Goal: Check status: Check status

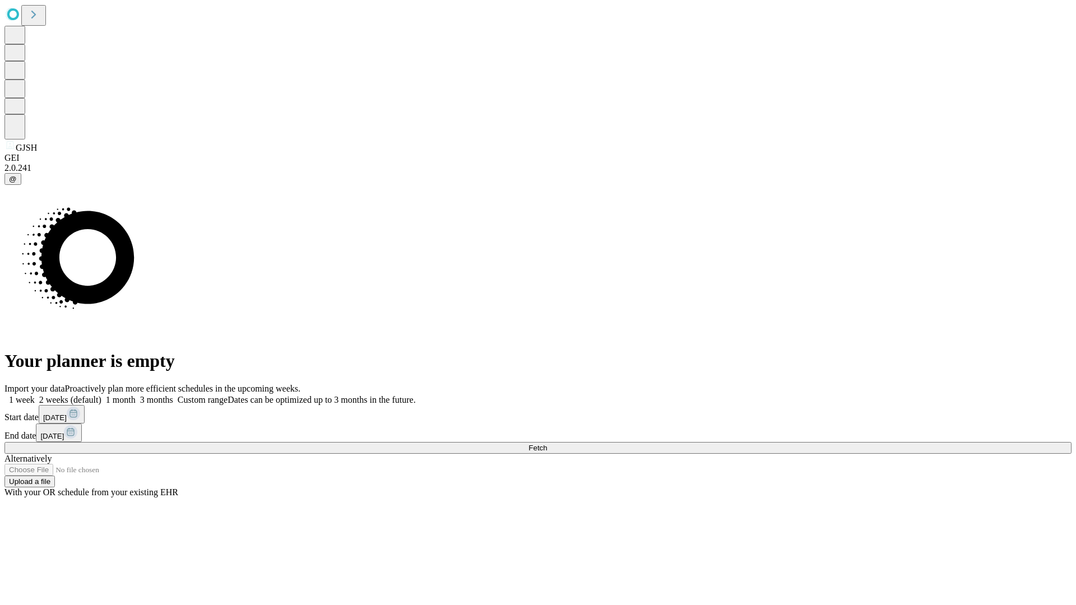
click at [547, 444] on span "Fetch" at bounding box center [537, 448] width 18 height 8
